Goal: Task Accomplishment & Management: Manage account settings

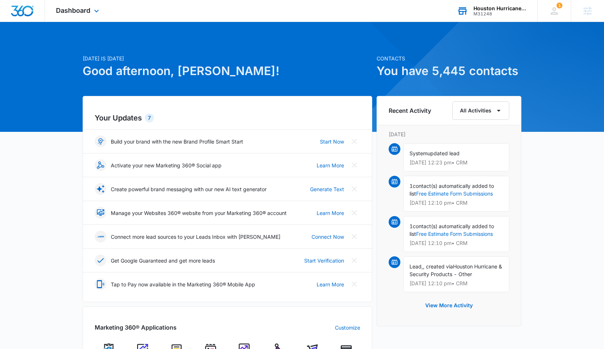
drag, startPoint x: 474, startPoint y: 11, endPoint x: 479, endPoint y: 12, distance: 4.9
click at [474, 11] on div "M31248" at bounding box center [500, 13] width 53 height 5
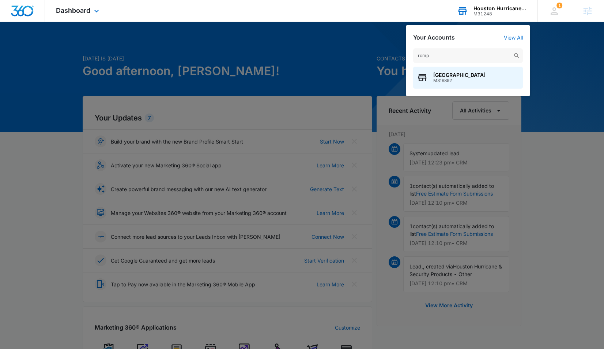
type input "rcmp"
drag, startPoint x: 489, startPoint y: 13, endPoint x: 468, endPoint y: 72, distance: 63.0
click at [468, 72] on div "RCMC Medical Center M316892" at bounding box center [468, 78] width 110 height 22
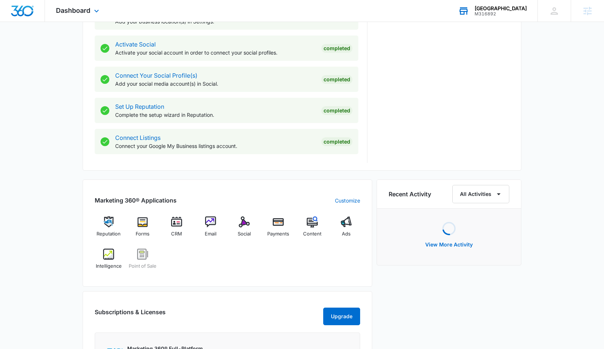
scroll to position [299, 0]
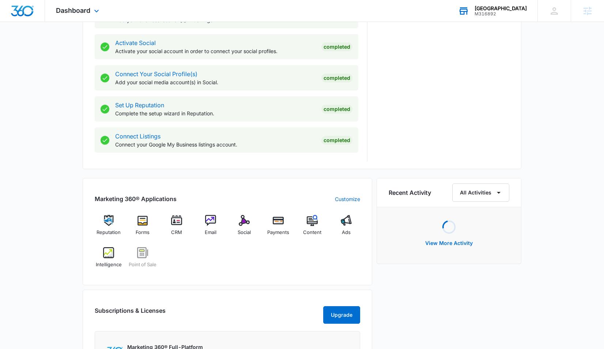
drag, startPoint x: 61, startPoint y: 196, endPoint x: 94, endPoint y: 236, distance: 51.8
click at [62, 197] on div "Today is Thursday, October 9th Good afternoon, Tommy! Contacts You have 1,898 c…" at bounding box center [302, 128] width 604 height 790
click at [352, 229] on div "Ads" at bounding box center [346, 228] width 28 height 26
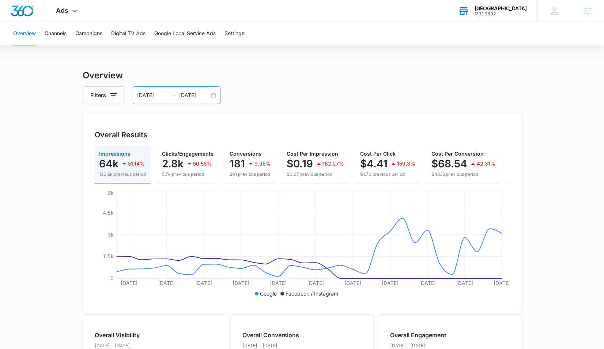
click at [141, 99] on div "09/01/2025 10/02/2025" at bounding box center [177, 95] width 88 height 18
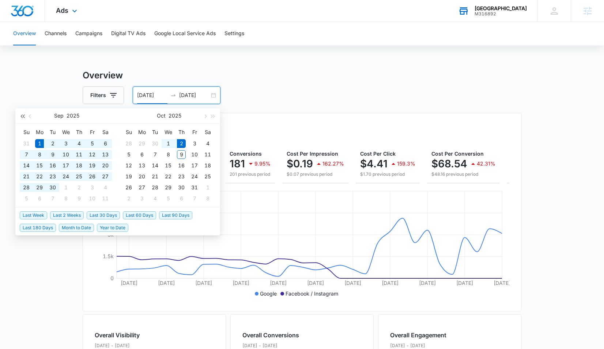
click at [22, 117] on button "button" at bounding box center [22, 115] width 8 height 15
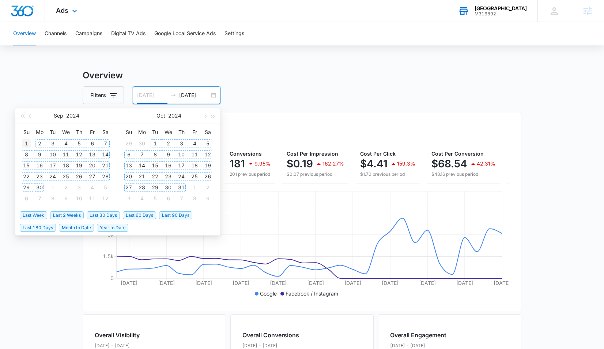
type input "09/01/2024"
click at [23, 143] on div "1" at bounding box center [26, 143] width 9 height 9
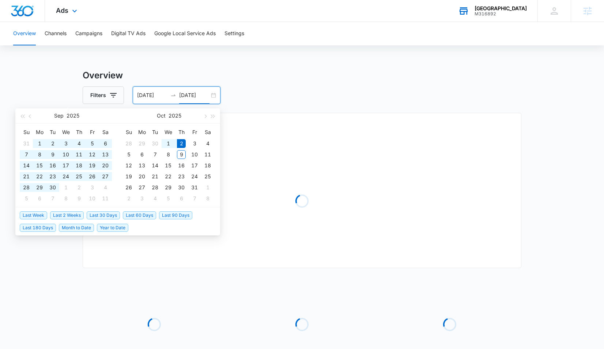
click at [32, 90] on main "Overview Filters 09/01/2024 10/02/2025 Overall Results Loading Loading Loading …" at bounding box center [302, 237] width 604 height 337
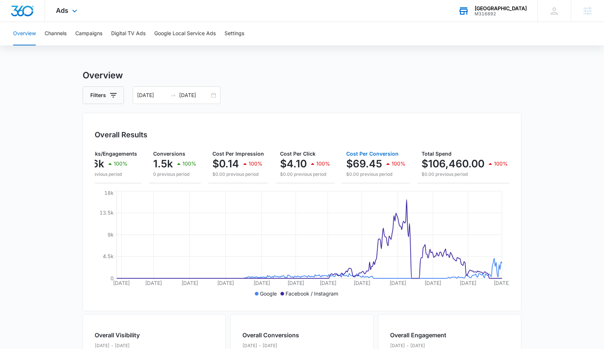
scroll to position [0, 78]
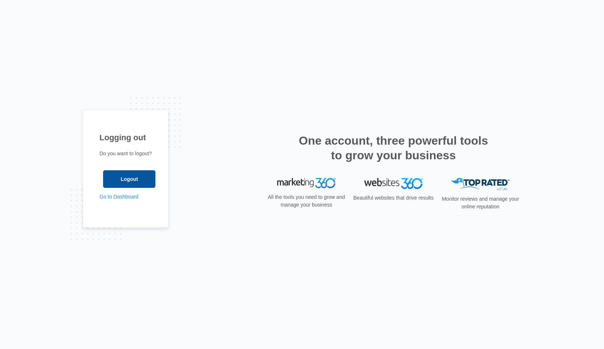
click at [124, 182] on input "Logout" at bounding box center [129, 179] width 52 height 18
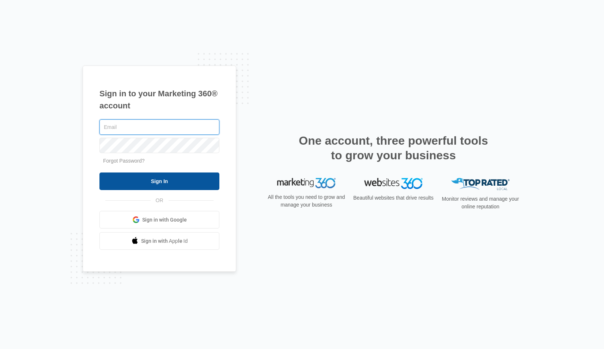
type input "[PERSON_NAME][EMAIL_ADDRESS][PERSON_NAME][DOMAIN_NAME]"
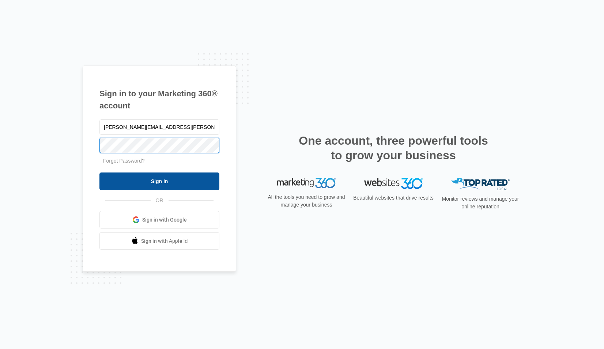
click at [160, 181] on input "Sign In" at bounding box center [160, 181] width 120 height 18
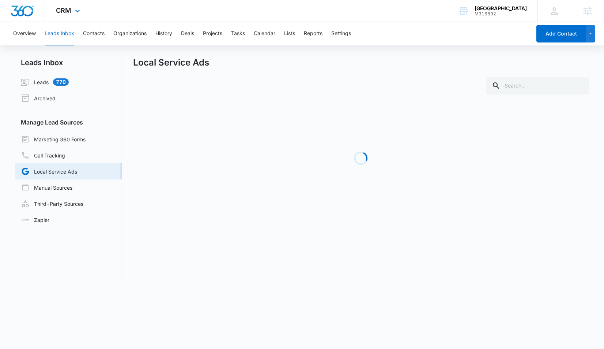
click at [46, 7] on div "CRM Apps Reputation Forms CRM Email Social Payments POS Content Ads Intelligenc…" at bounding box center [69, 11] width 48 height 22
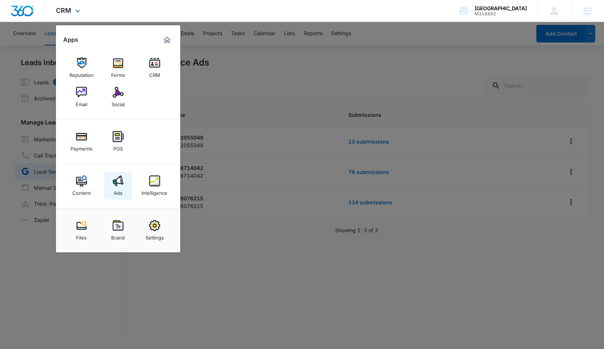
click at [124, 175] on link "Ads" at bounding box center [118, 186] width 28 height 28
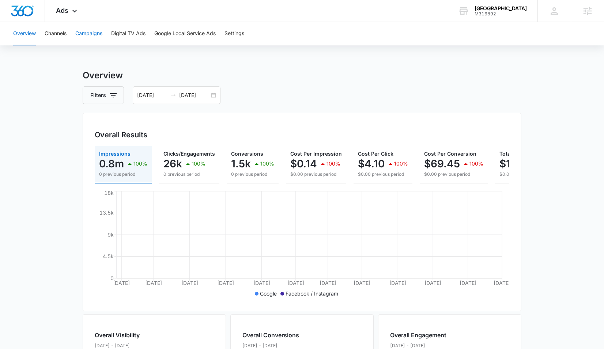
click at [87, 34] on button "Campaigns" at bounding box center [88, 33] width 27 height 23
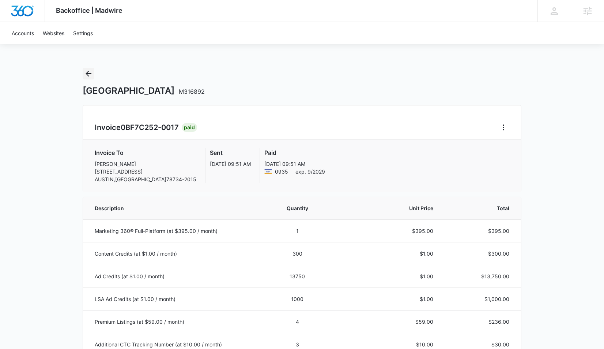
click at [86, 72] on icon "Back" at bounding box center [88, 73] width 9 height 9
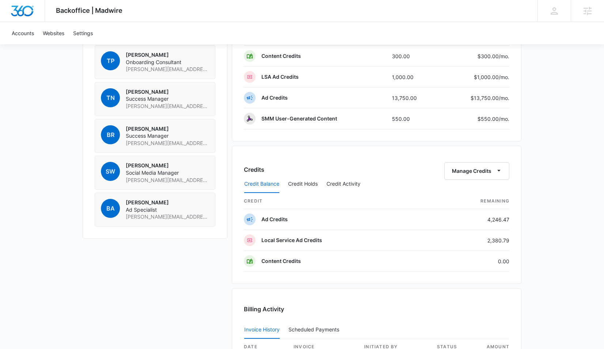
scroll to position [560, 0]
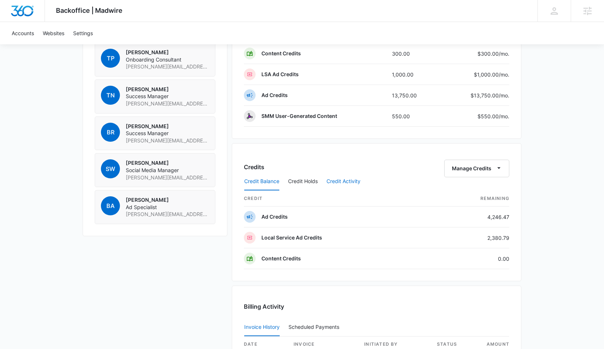
click at [355, 183] on button "Credit Activity" at bounding box center [344, 182] width 34 height 18
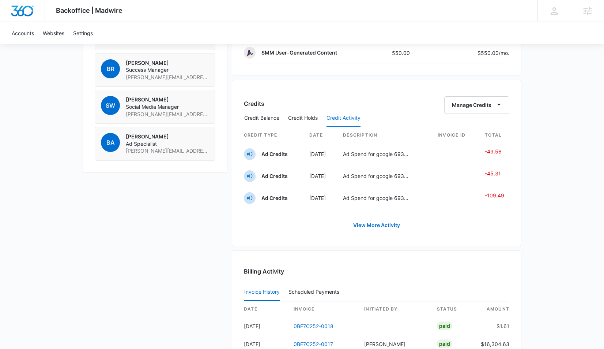
scroll to position [624, 0]
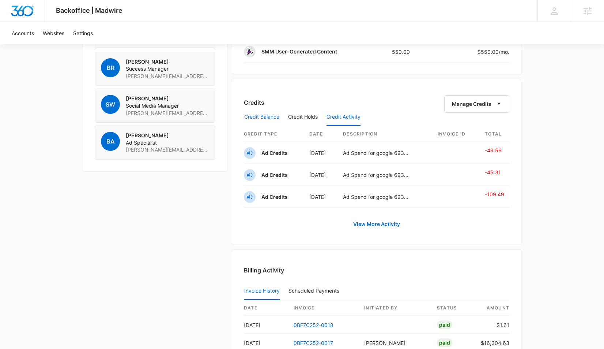
click at [263, 117] on button "Credit Balance" at bounding box center [261, 117] width 35 height 18
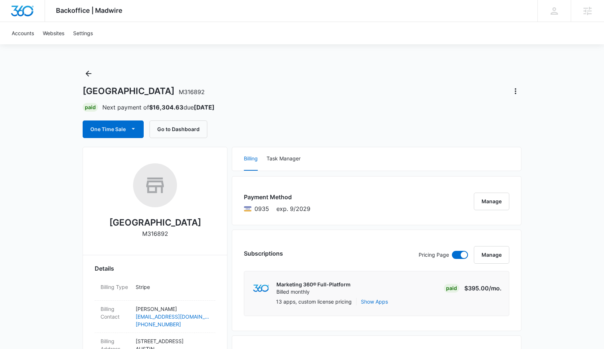
scroll to position [0, 0]
click at [187, 130] on button "Go to Dashboard" at bounding box center [179, 129] width 58 height 18
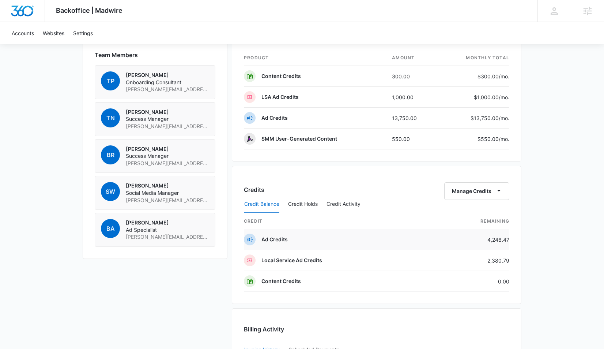
scroll to position [540, 0]
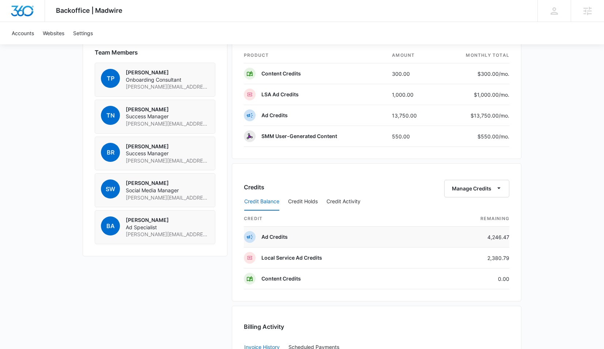
drag, startPoint x: 488, startPoint y: 240, endPoint x: 509, endPoint y: 237, distance: 21.8
click at [509, 237] on td "4,246.47" at bounding box center [471, 236] width 78 height 21
click at [508, 236] on td "4,246.47" at bounding box center [471, 236] width 78 height 21
click at [532, 237] on div "Backoffice | Madwire Apps Settings Tommy Nagel tommy.nagel@madwire.com My Profi…" at bounding box center [302, 23] width 604 height 1127
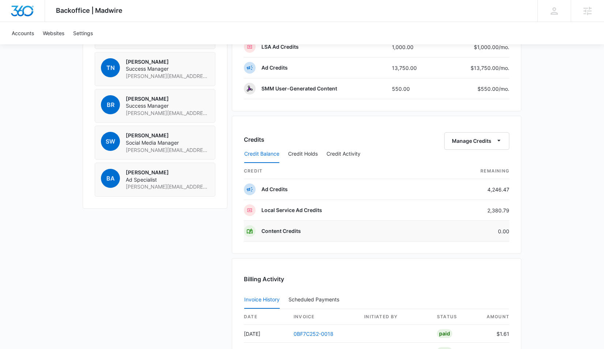
scroll to position [588, 0]
drag, startPoint x: 489, startPoint y: 191, endPoint x: 524, endPoint y: 189, distance: 35.6
